Goal: Navigation & Orientation: Go to known website

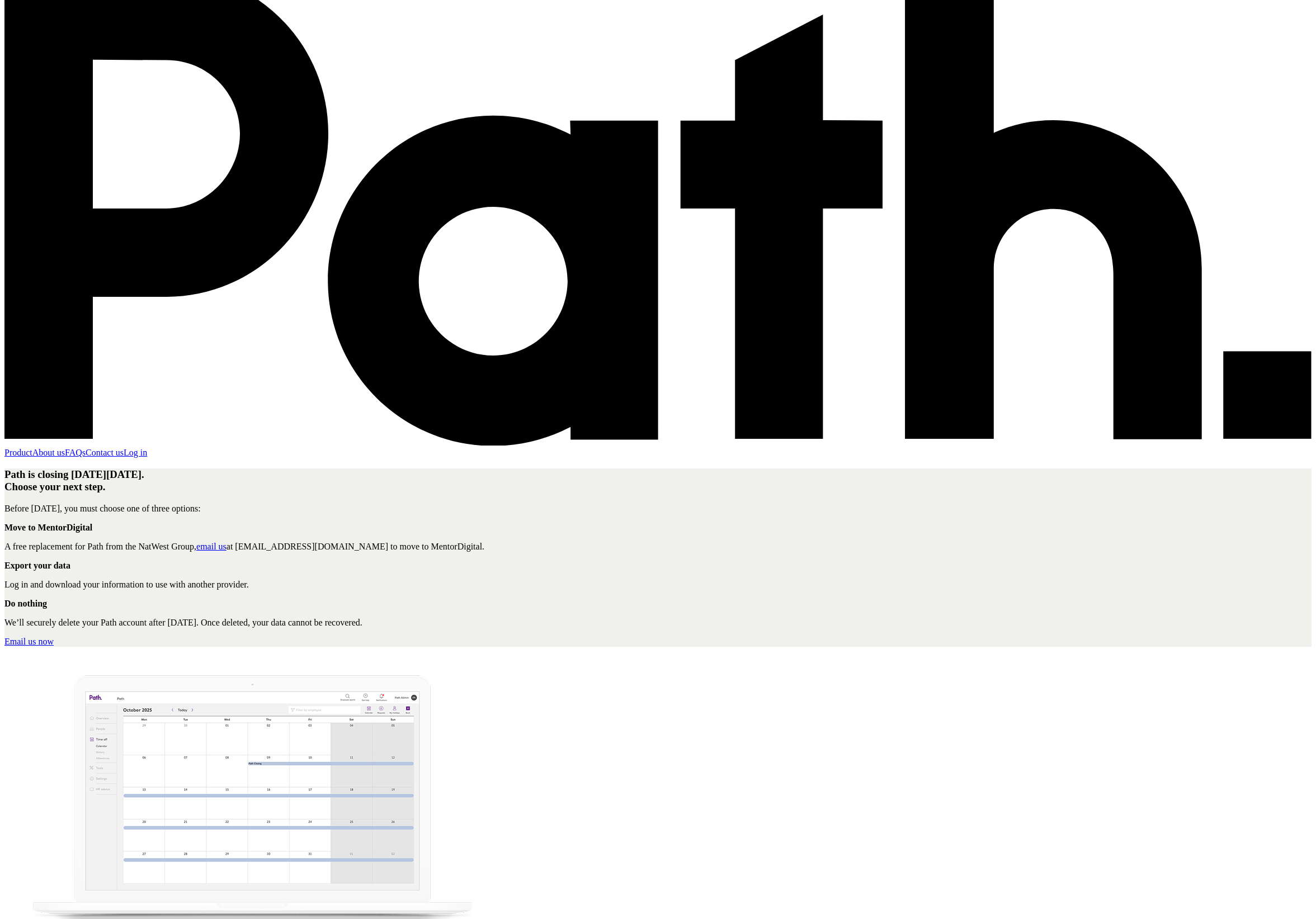
scroll to position [80, 0]
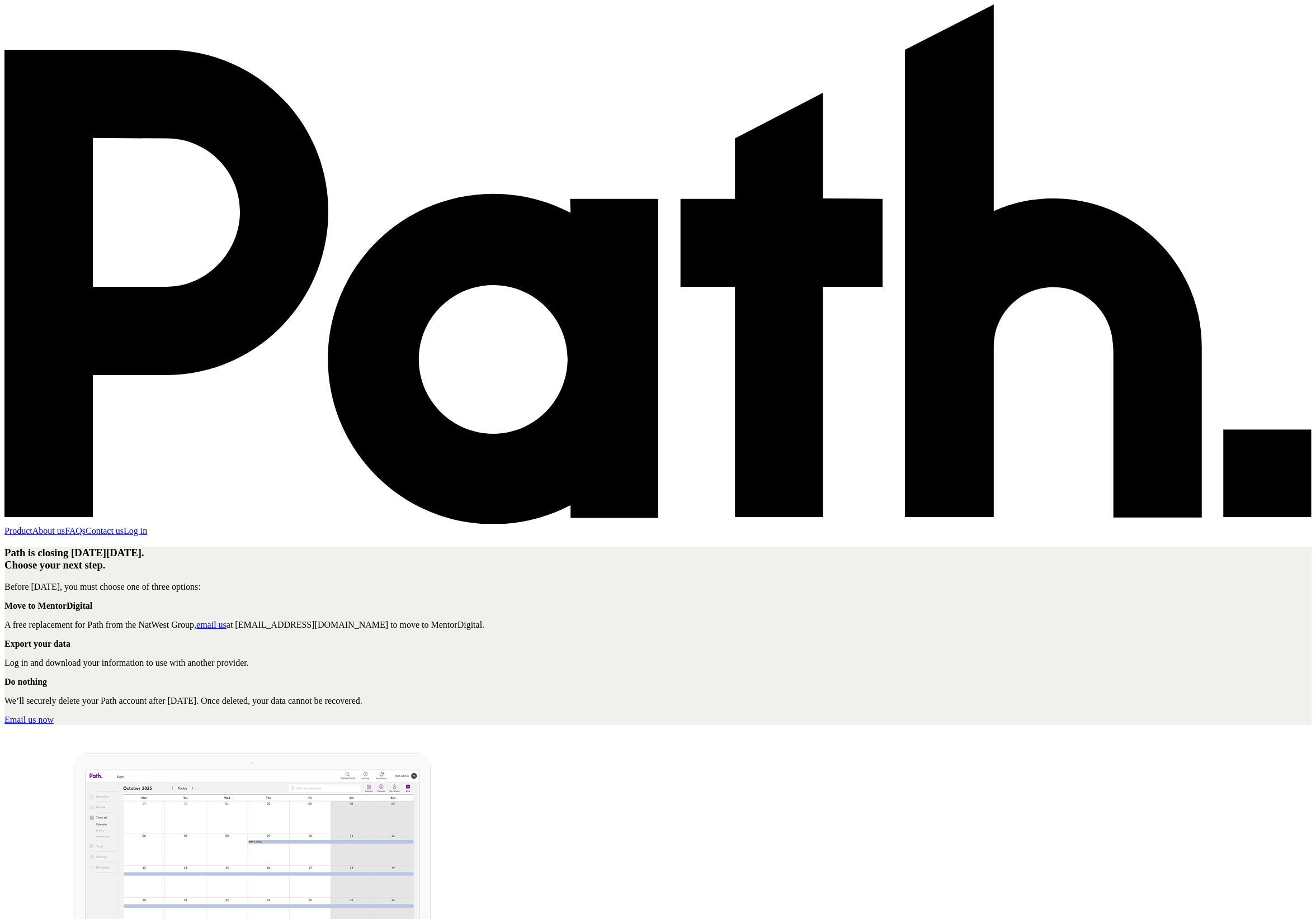
scroll to position [80, 0]
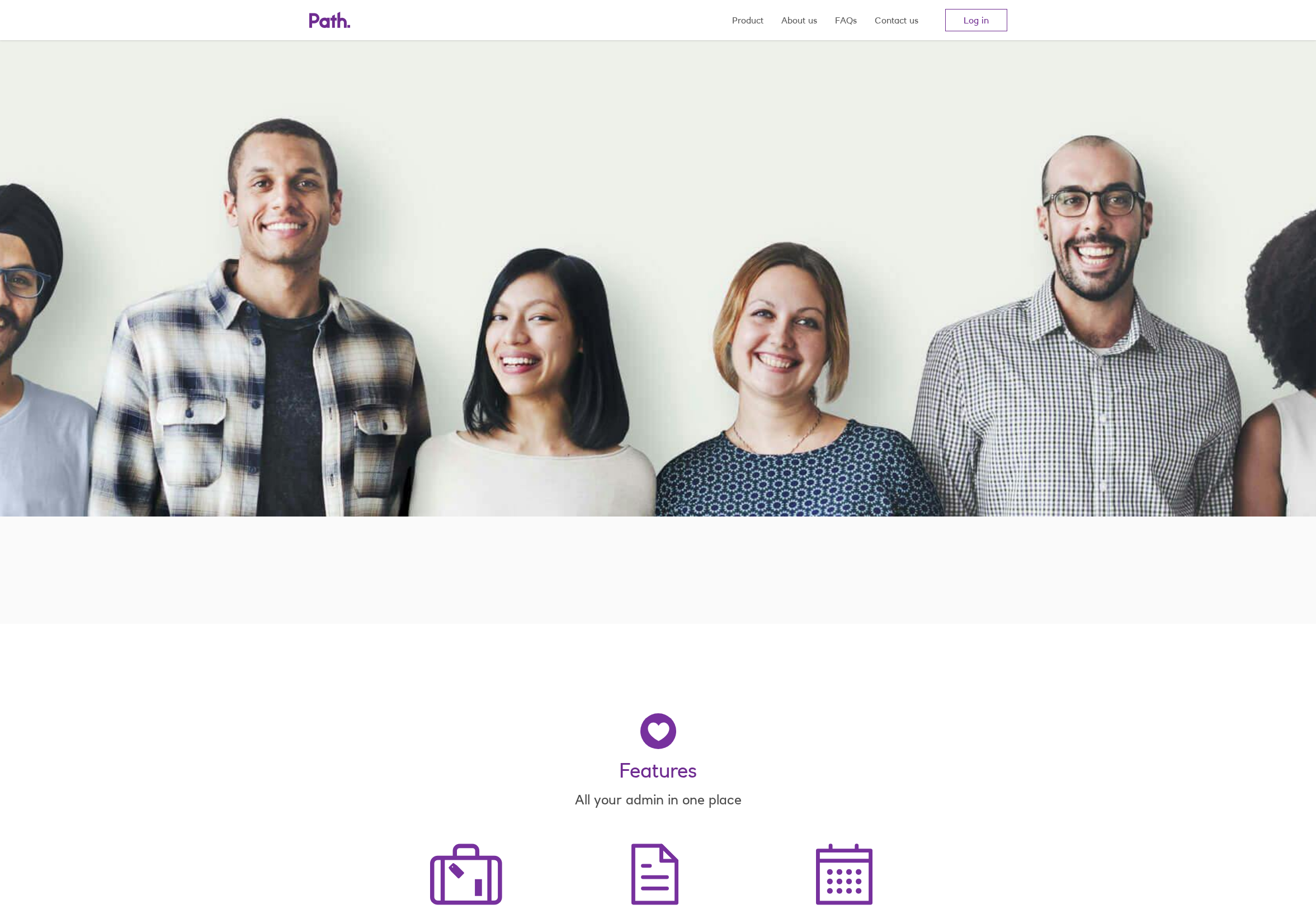
scroll to position [378, 0]
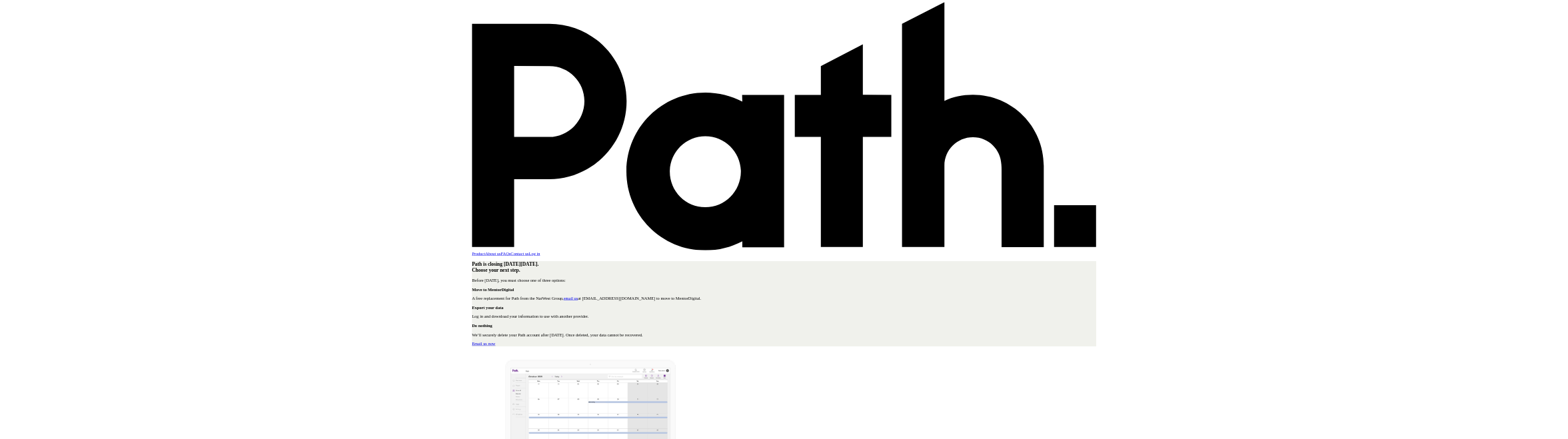
scroll to position [96, 0]
